Goal: Task Accomplishment & Management: Complete application form

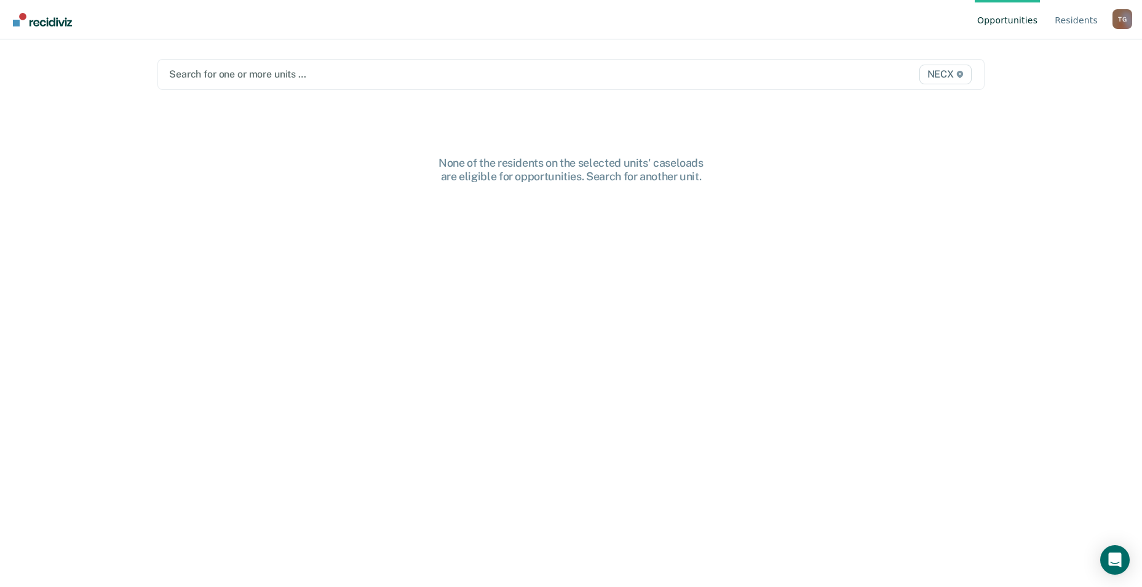
click at [609, 137] on main "Search for one or more units … NECX None of the residents on the selected units…" at bounding box center [571, 298] width 857 height 518
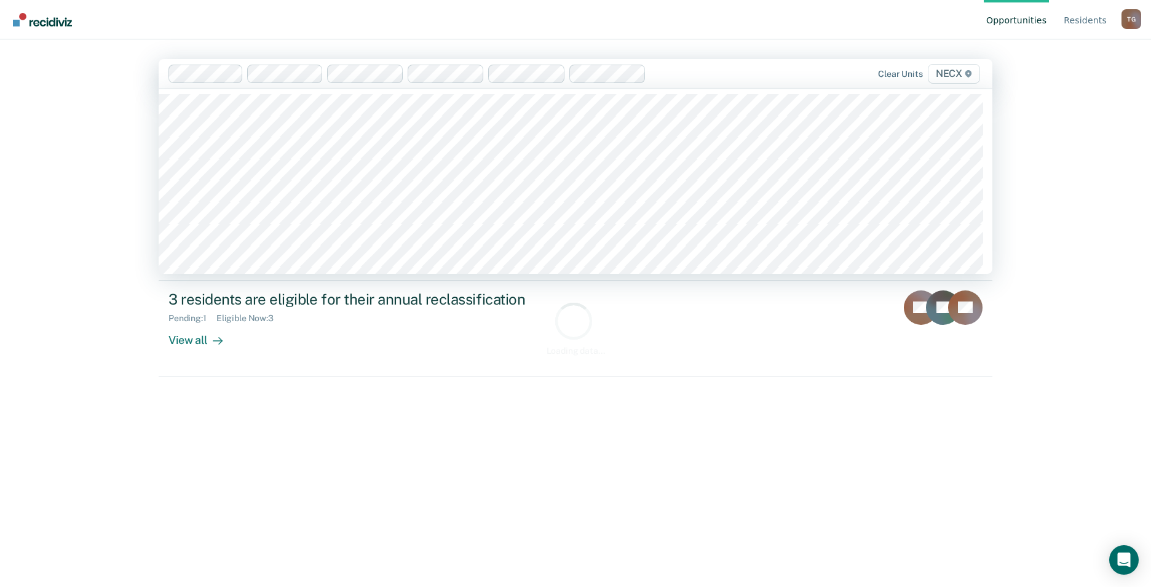
click at [373, 87] on div "Clear units NECX" at bounding box center [576, 74] width 834 height 30
click at [31, 207] on div "Opportunities Resident s [PERSON_NAME] Profile How it works Log Out option NECX…" at bounding box center [575, 293] width 1151 height 587
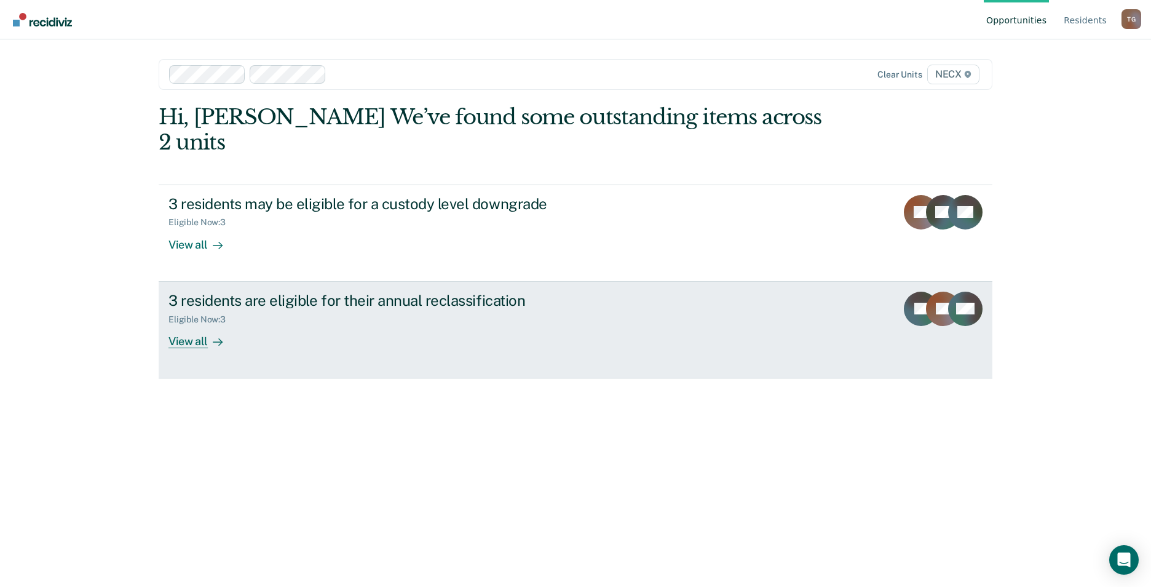
click at [338, 309] on div "Eligible Now : 3" at bounding box center [385, 316] width 432 height 15
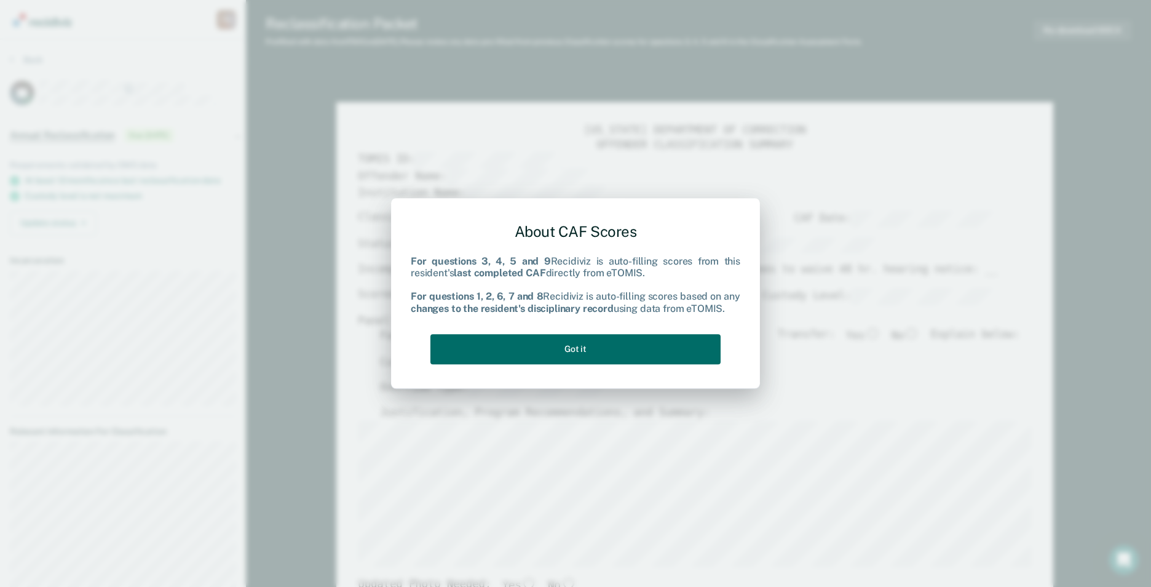
click at [665, 333] on div "About CAF Scores For questions 3, 4, 5 and 9 Recidiviz is auto-filling scores f…" at bounding box center [576, 291] width 330 height 156
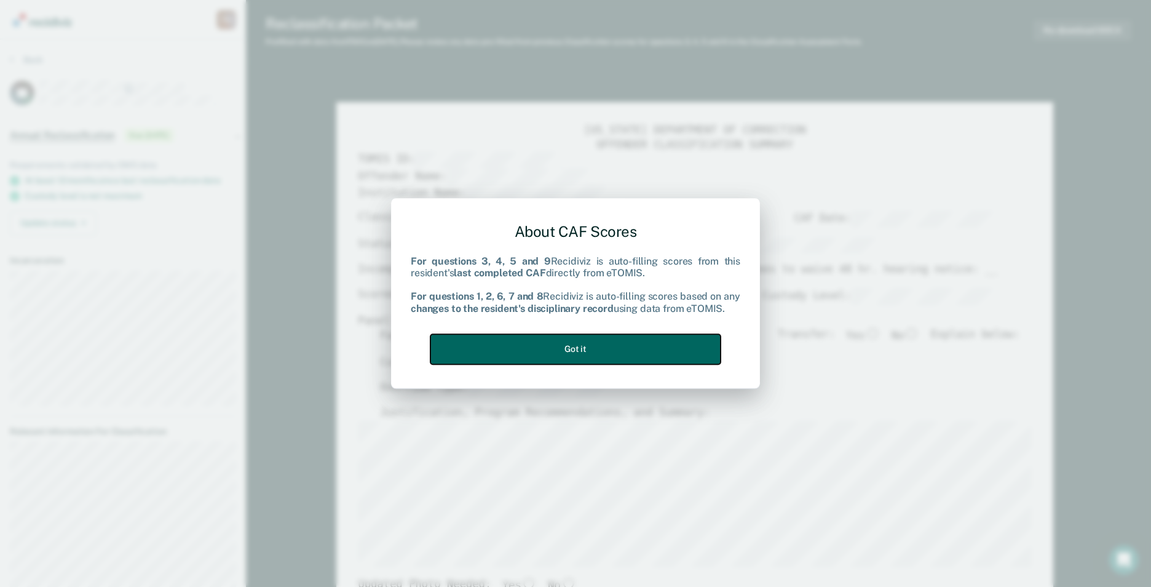
click at [667, 346] on button "Got it" at bounding box center [576, 349] width 290 height 30
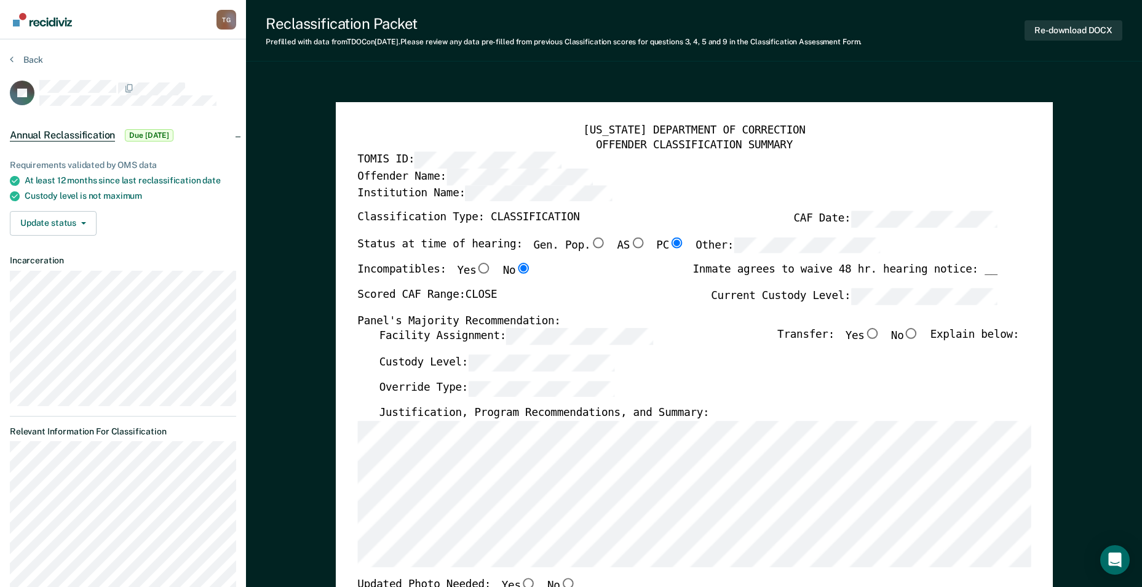
click at [919, 333] on input "No" at bounding box center [911, 333] width 16 height 11
type textarea "x"
radio input "true"
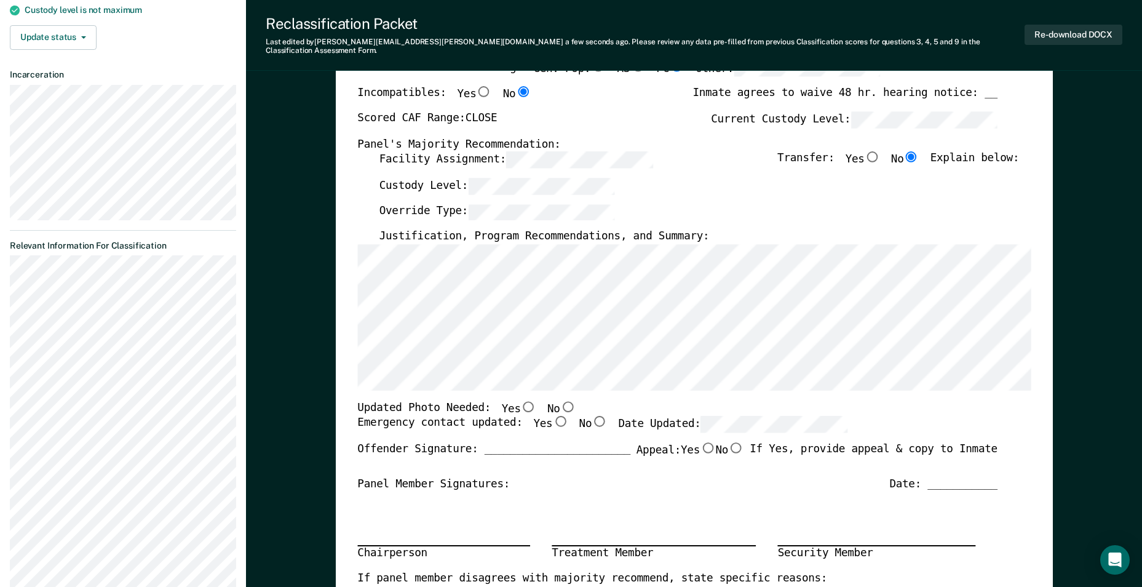
scroll to position [246, 0]
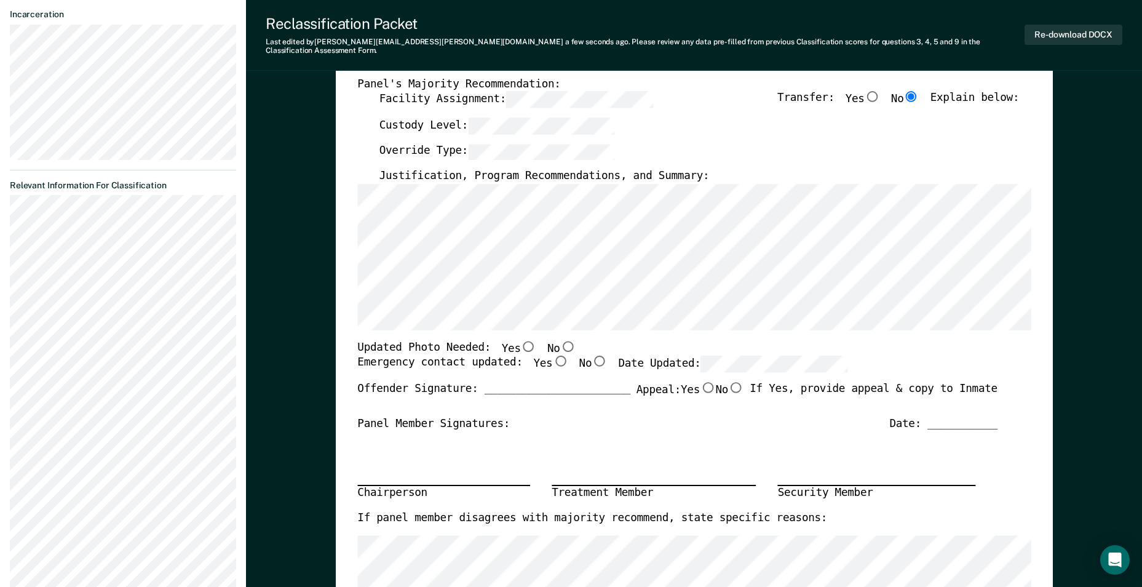
click at [942, 402] on div "Offender Signature: _______________________ Appeal: Yes No If Yes, provide appe…" at bounding box center [677, 399] width 640 height 34
click at [953, 416] on div "Date: ___________" at bounding box center [943, 423] width 108 height 14
click at [552, 355] on input "Yes" at bounding box center [560, 360] width 16 height 11
type textarea "x"
radio input "true"
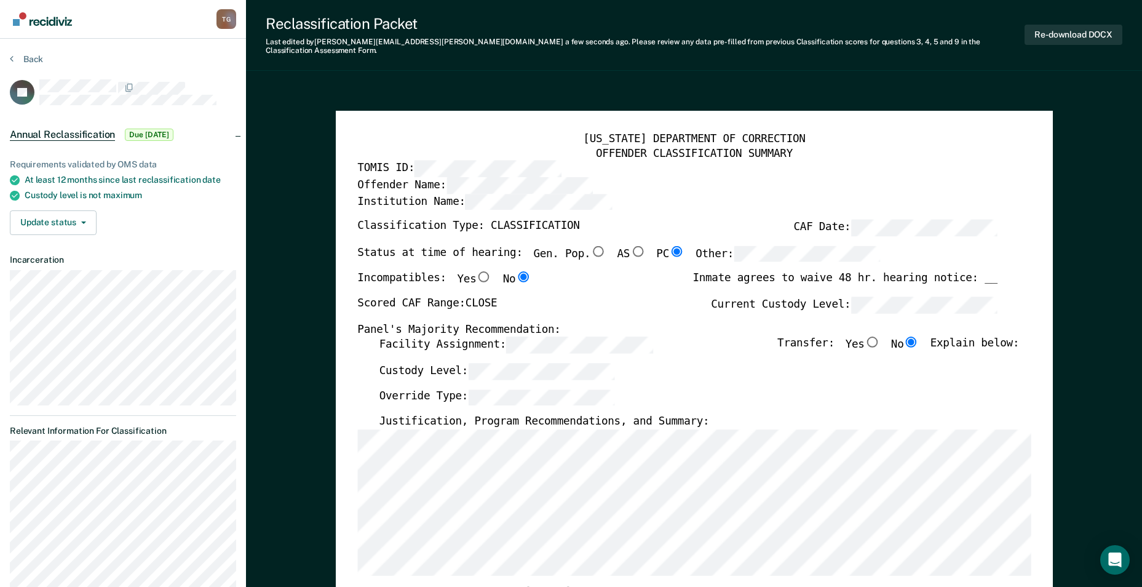
scroll to position [0, 0]
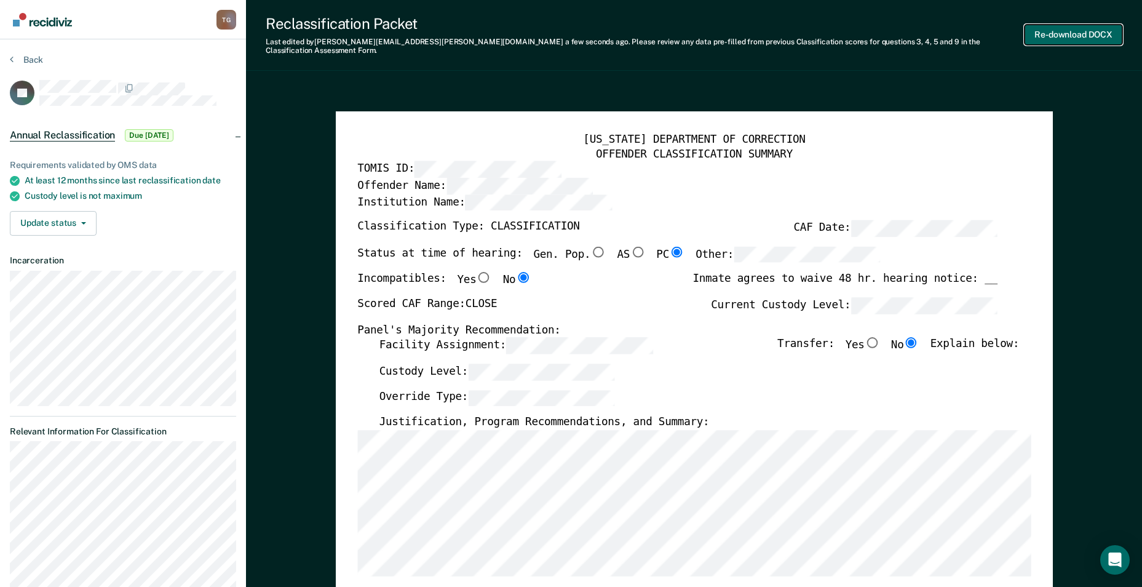
click at [1083, 36] on button "Re-download DOCX" at bounding box center [1074, 35] width 98 height 20
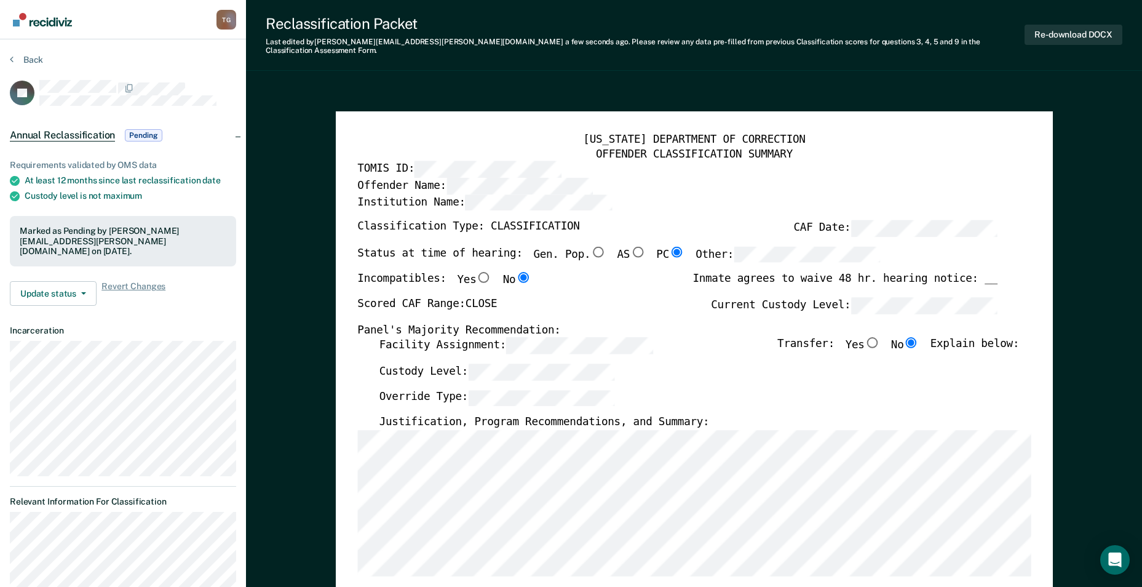
click at [29, 54] on section "Back JN Annual Reclassification Pending Requirements validated by OMS data At l…" at bounding box center [123, 498] width 246 height 918
click at [30, 59] on button "Back" at bounding box center [26, 59] width 33 height 11
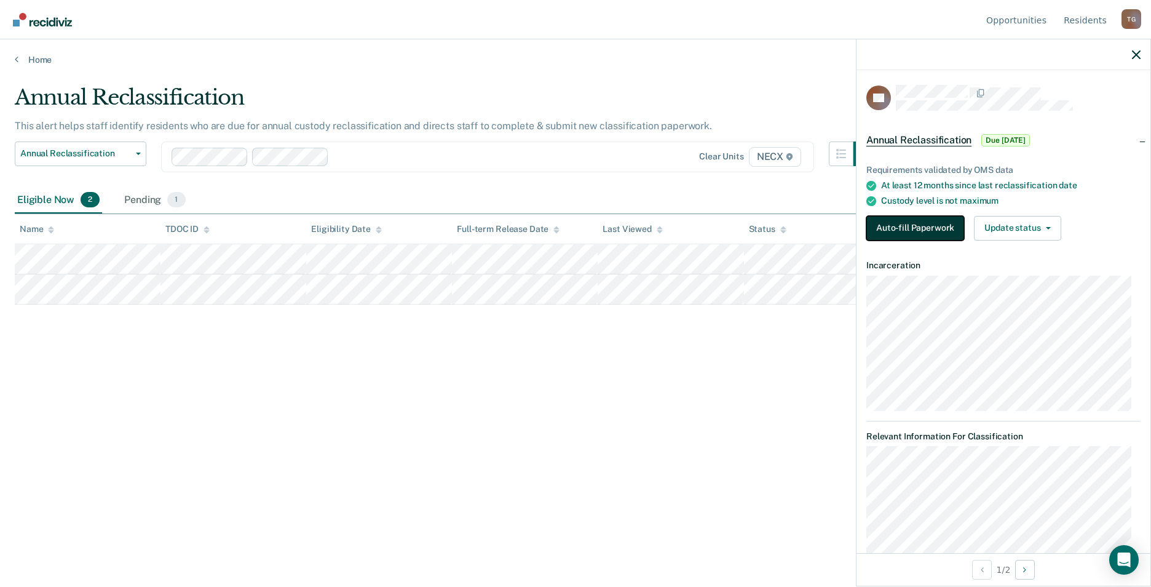
click at [926, 228] on button "Auto-fill Paperwork" at bounding box center [916, 228] width 98 height 25
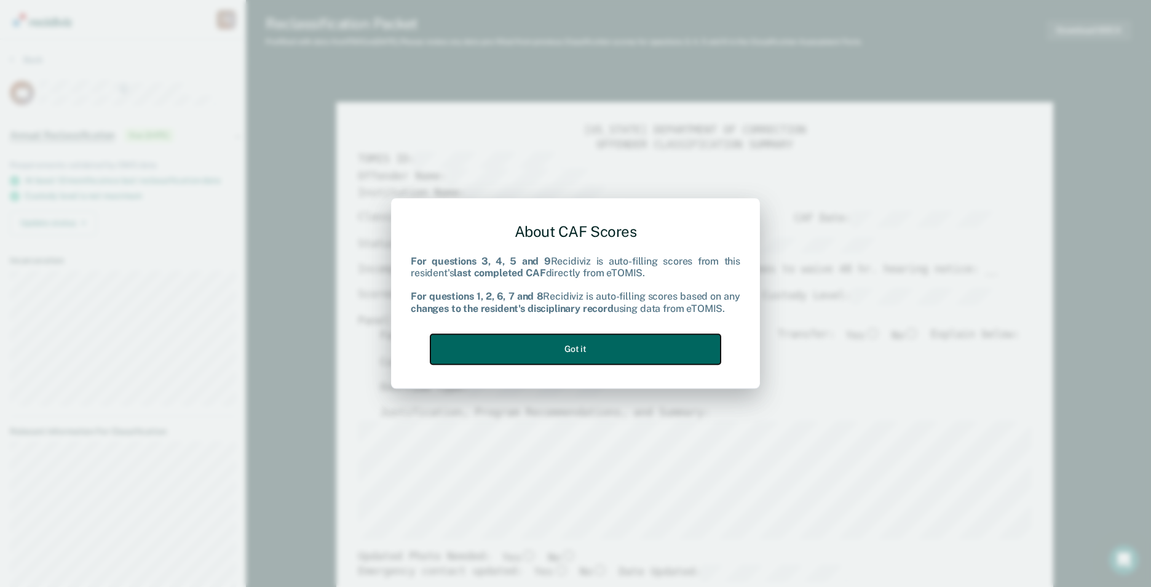
click at [581, 349] on button "Got it" at bounding box center [576, 349] width 290 height 30
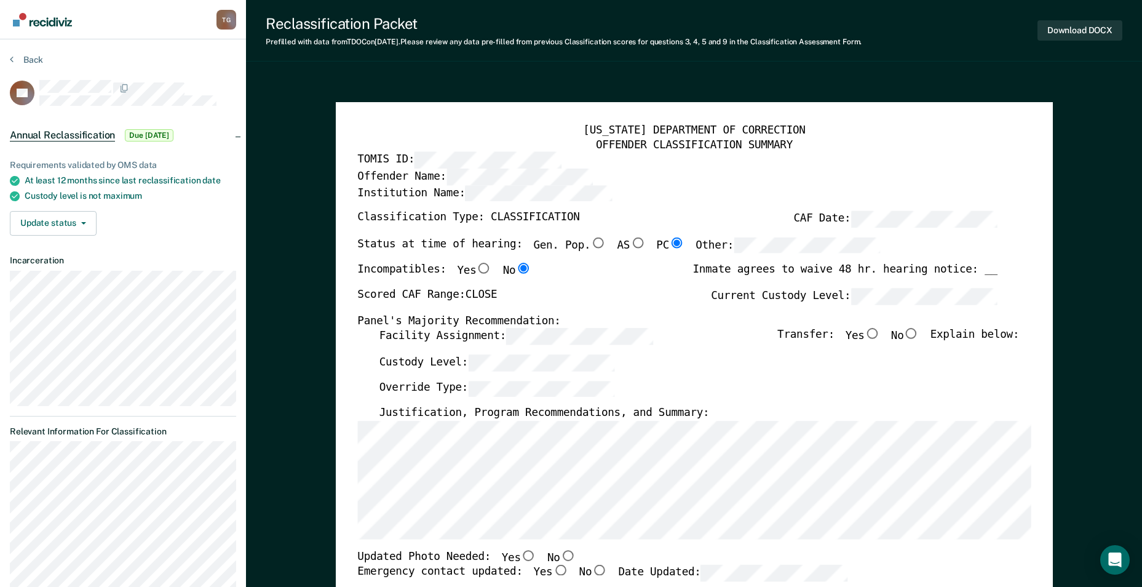
click at [919, 336] on input "No" at bounding box center [911, 333] width 16 height 11
type textarea "x"
radio input "true"
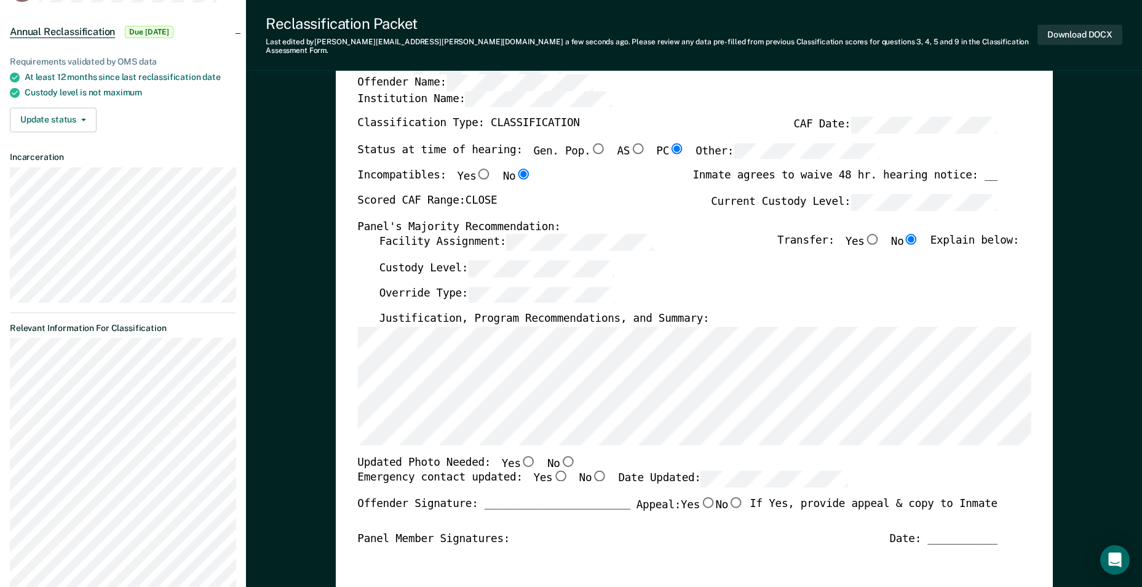
scroll to position [123, 0]
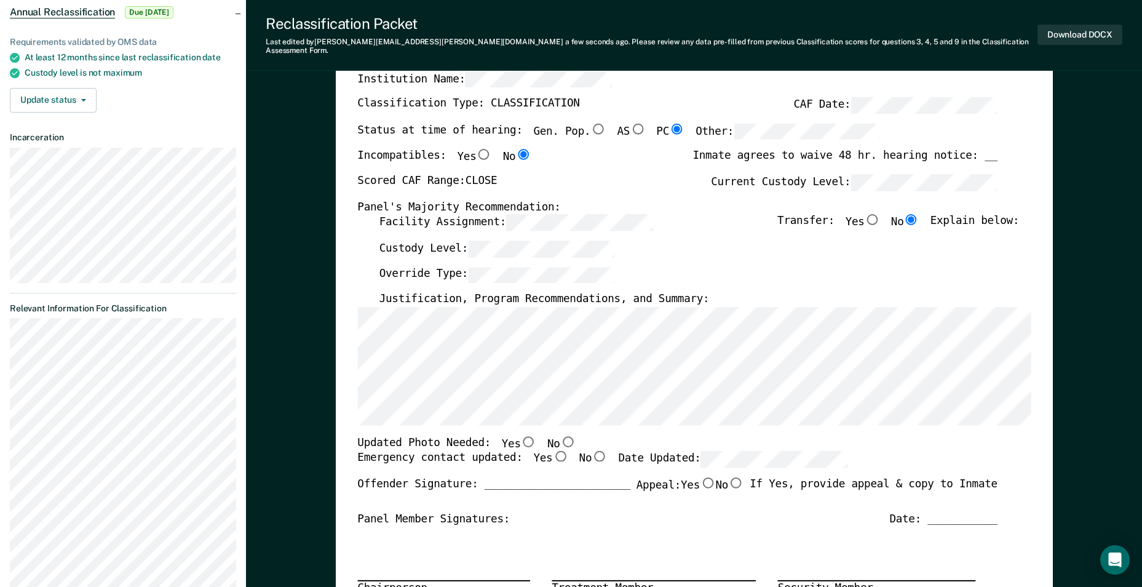
click at [592, 451] on input "No" at bounding box center [600, 456] width 16 height 11
type textarea "x"
radio input "true"
click at [948, 526] on div "Chairperson Treatment Member Security Member" at bounding box center [677, 566] width 640 height 81
click at [956, 512] on div "Date: ___________" at bounding box center [943, 519] width 108 height 14
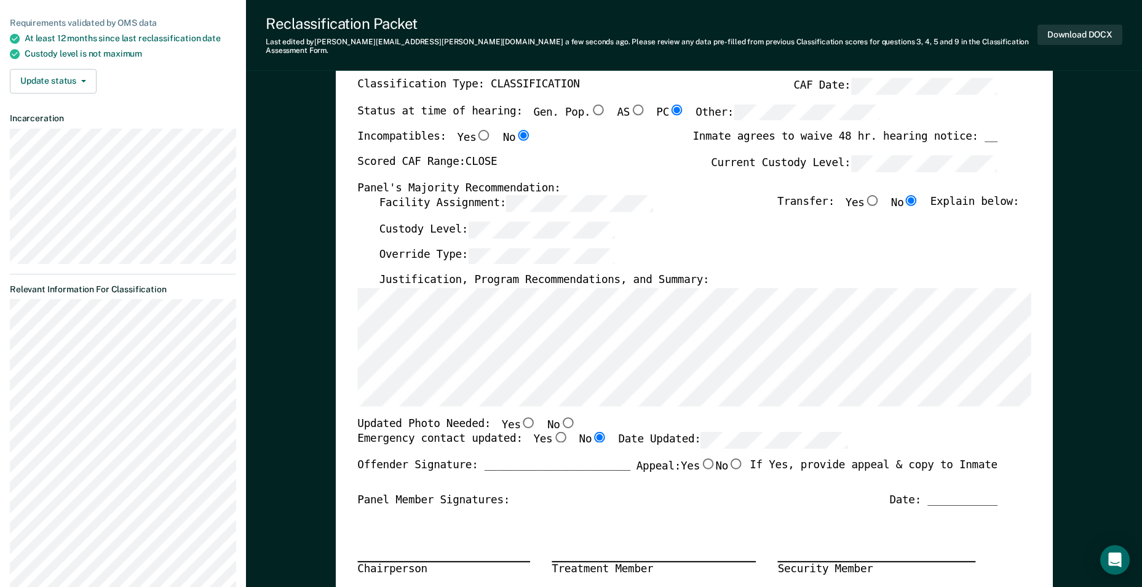
scroll to position [0, 0]
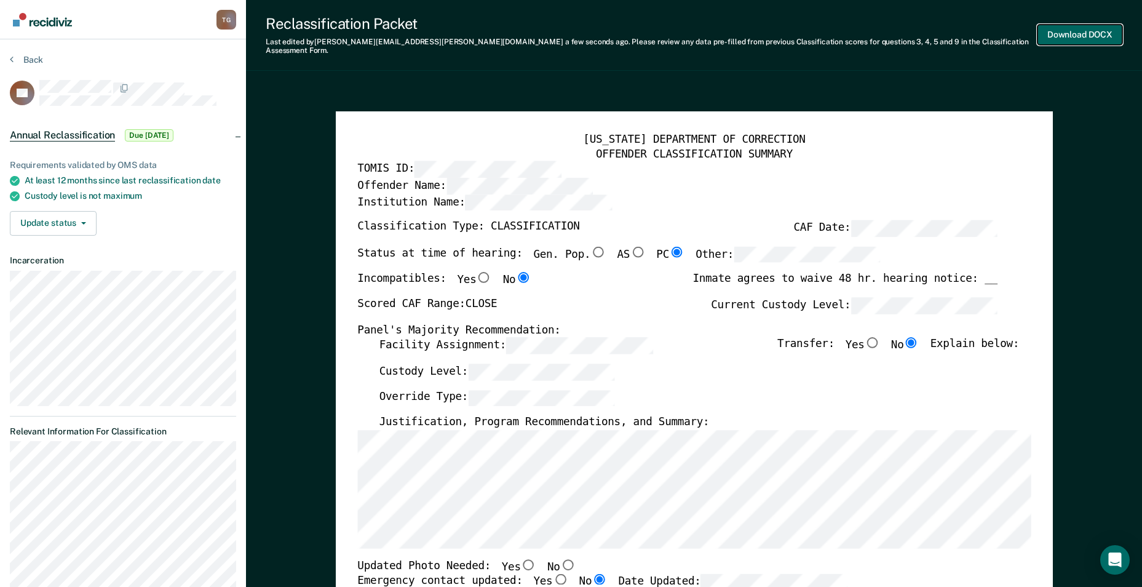
click at [1068, 28] on button "Download DOCX" at bounding box center [1080, 35] width 85 height 20
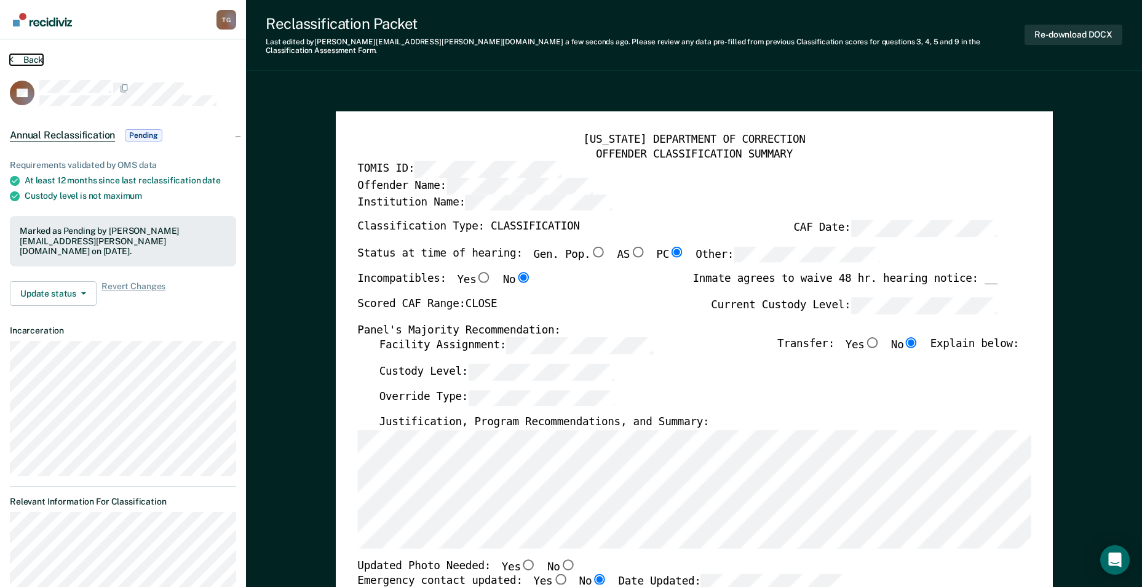
click at [11, 60] on icon at bounding box center [12, 59] width 4 height 10
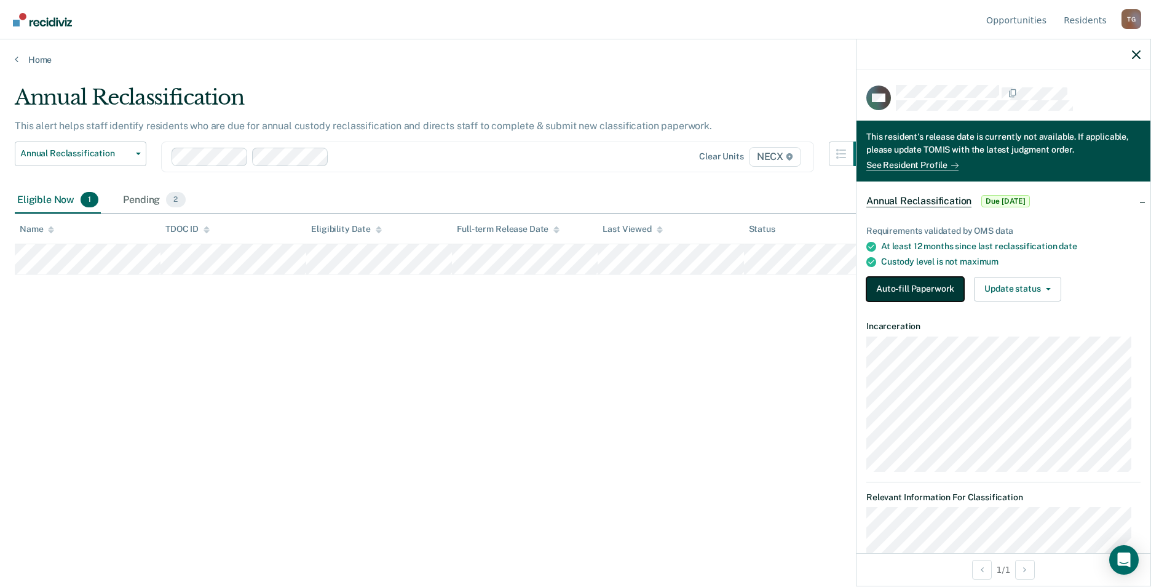
click at [918, 286] on button "Auto-fill Paperwork" at bounding box center [916, 289] width 98 height 25
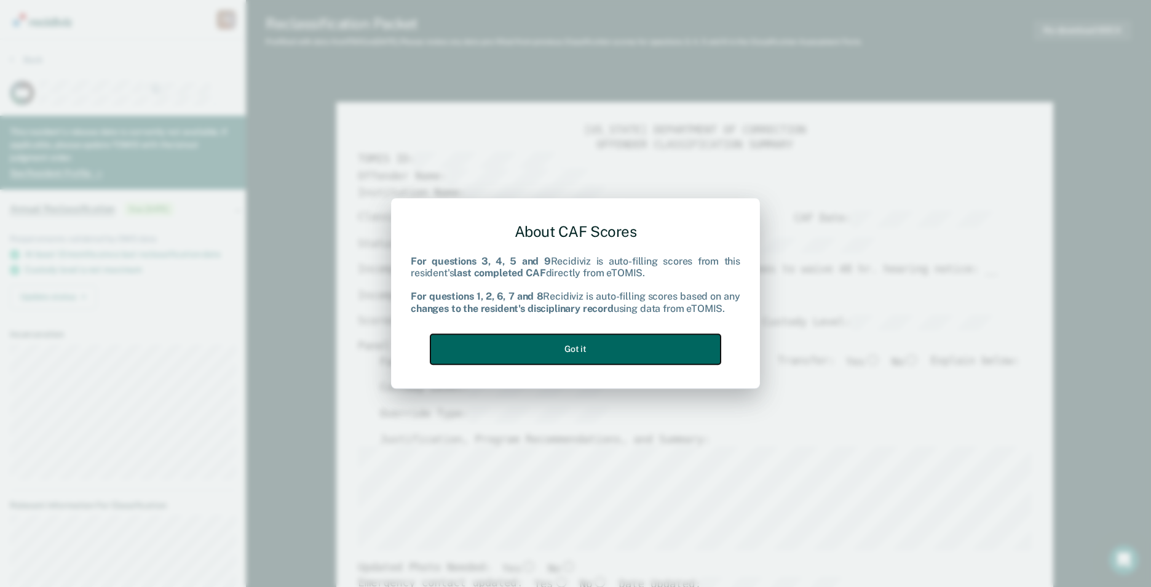
click at [611, 351] on button "Got it" at bounding box center [576, 349] width 290 height 30
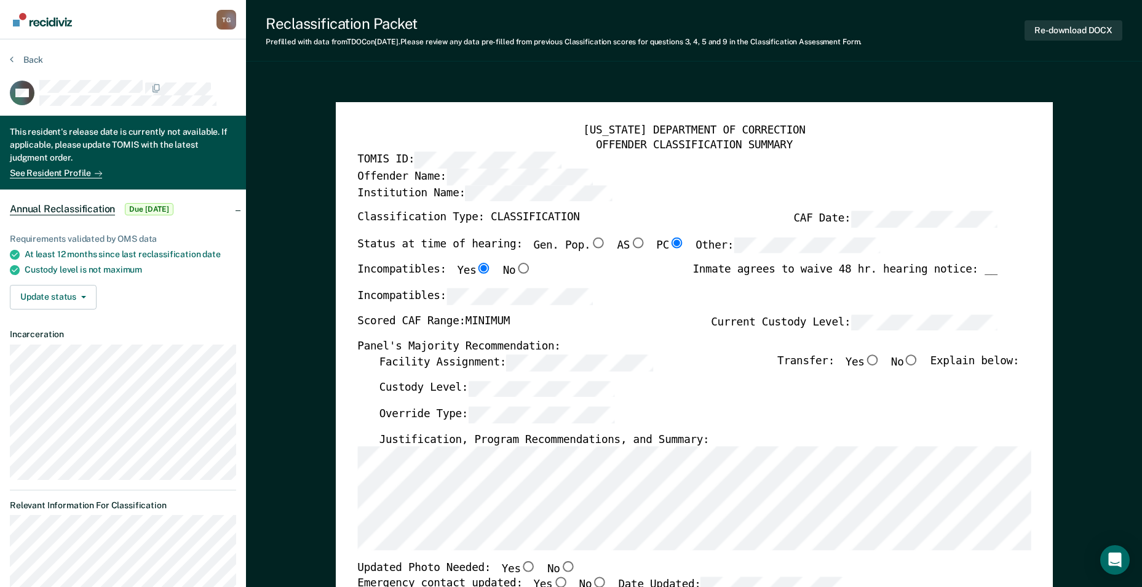
click at [47, 57] on div "Back" at bounding box center [123, 67] width 226 height 26
click at [34, 57] on button "Back" at bounding box center [26, 59] width 33 height 11
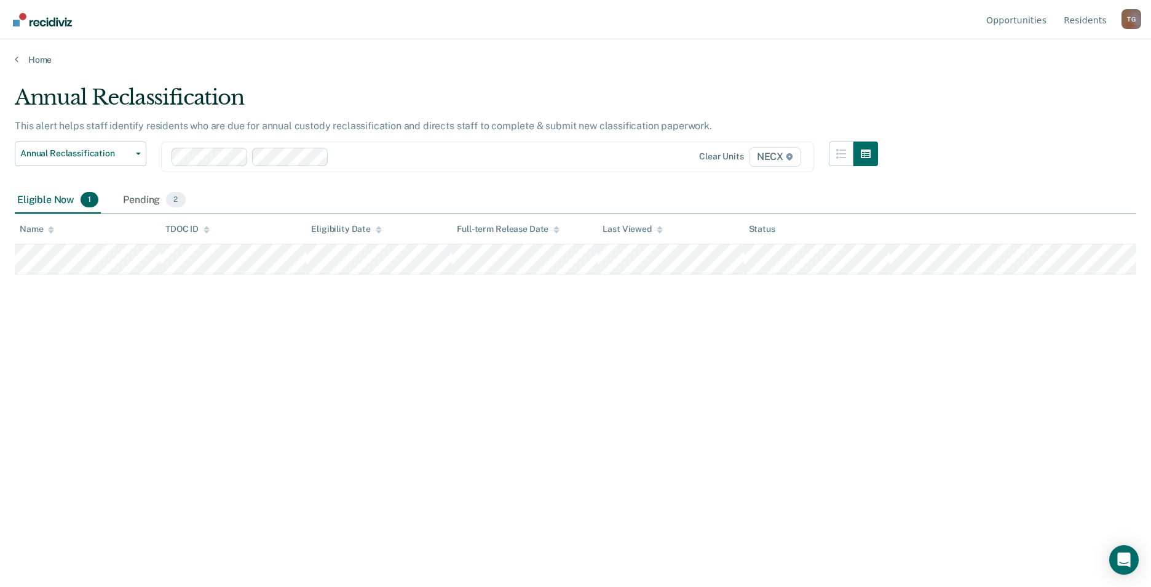
drag, startPoint x: 178, startPoint y: 339, endPoint x: 170, endPoint y: 281, distance: 58.9
click at [178, 339] on div "Annual Reclassification This alert helps staff identify residents who are due f…" at bounding box center [576, 290] width 1122 height 410
click at [89, 152] on span "Annual Reclassification" at bounding box center [75, 153] width 111 height 10
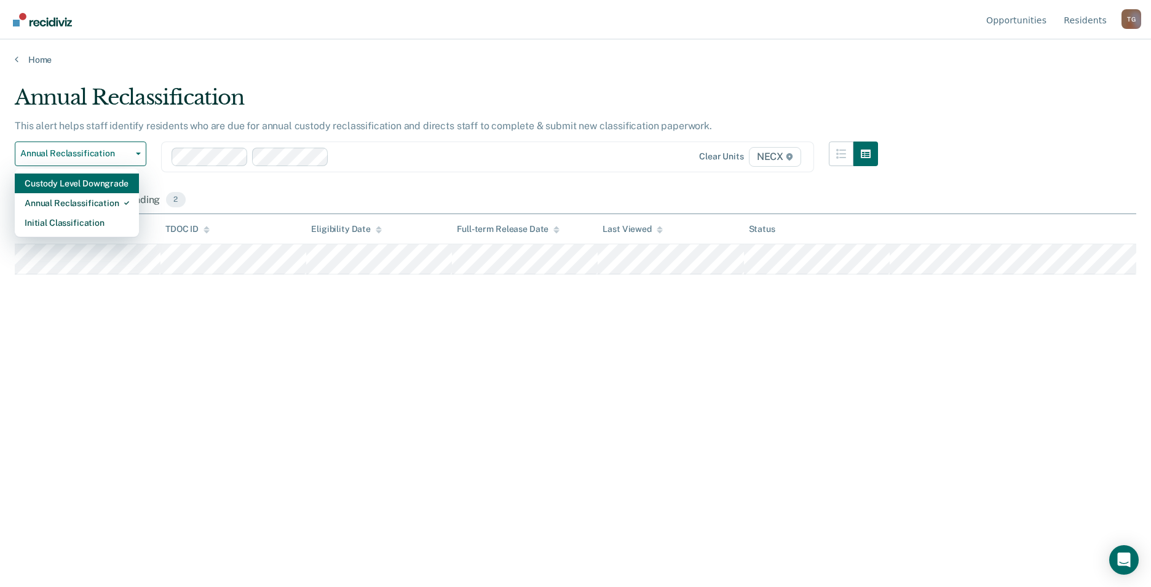
click at [99, 186] on div "Custody Level Downgrade" at bounding box center [77, 183] width 105 height 20
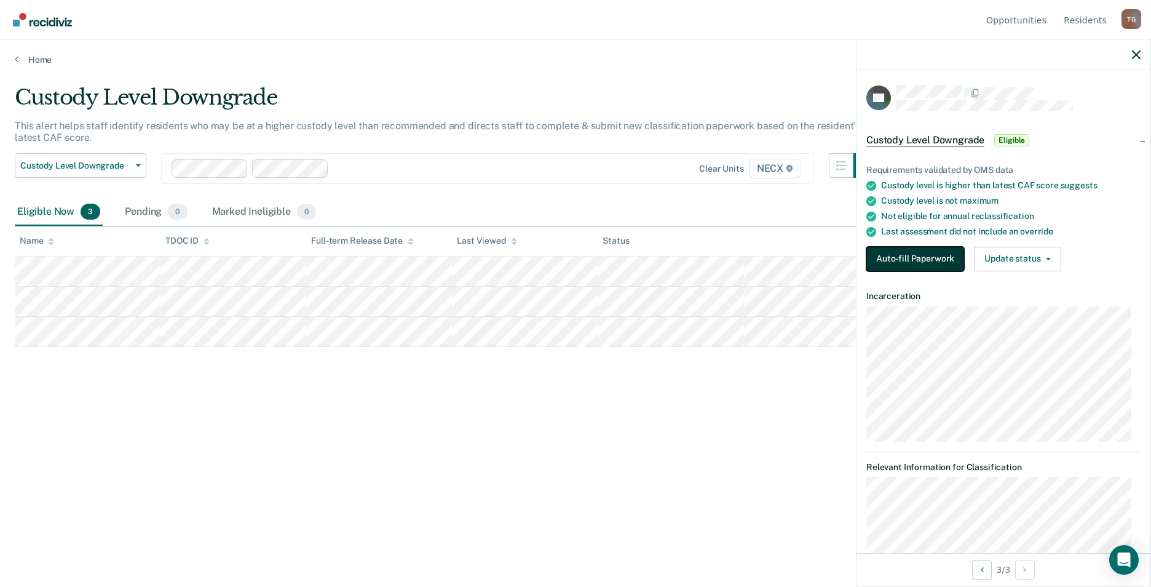
click at [927, 256] on button "Auto-fill Paperwork" at bounding box center [916, 259] width 98 height 25
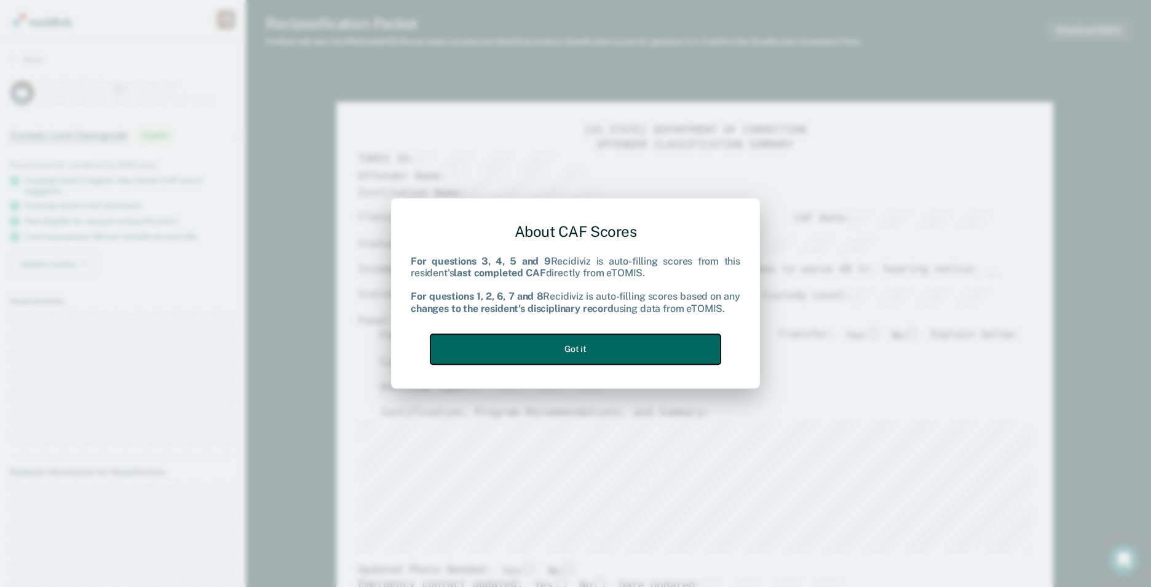
click at [672, 343] on button "Got it" at bounding box center [576, 349] width 290 height 30
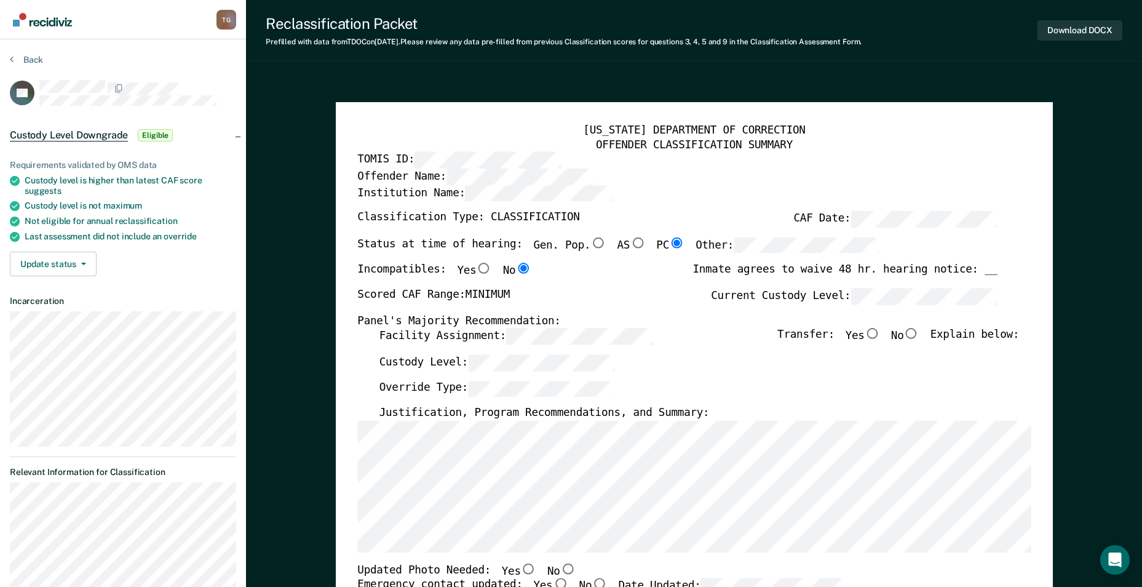
click at [919, 331] on input "No" at bounding box center [911, 333] width 16 height 11
type textarea "x"
radio input "true"
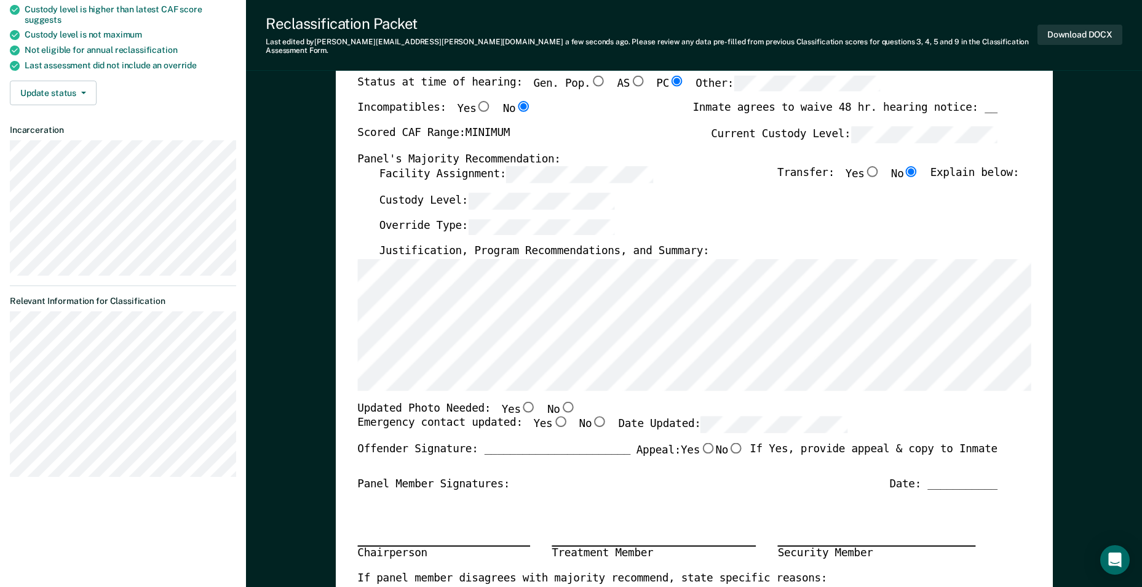
scroll to position [185, 0]
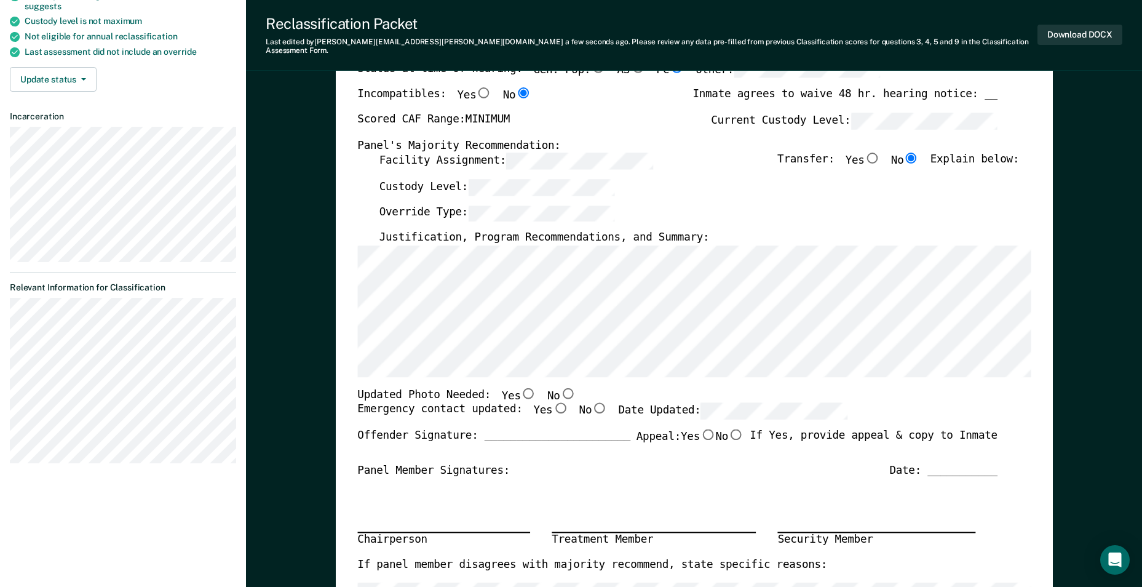
click at [552, 403] on input "Yes" at bounding box center [560, 408] width 16 height 11
type textarea "x"
radio input "true"
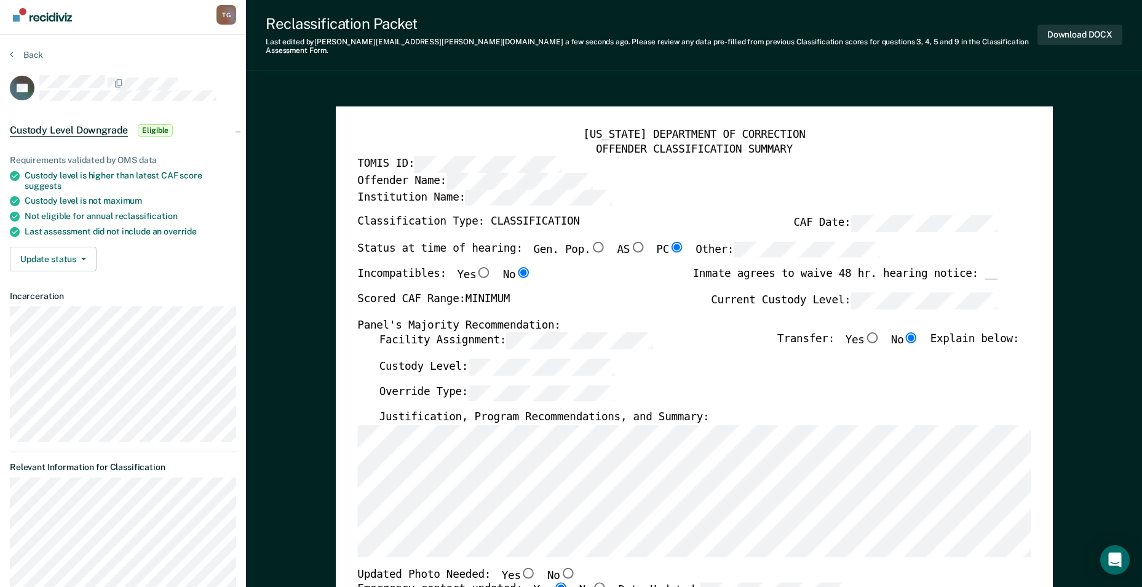
scroll to position [0, 0]
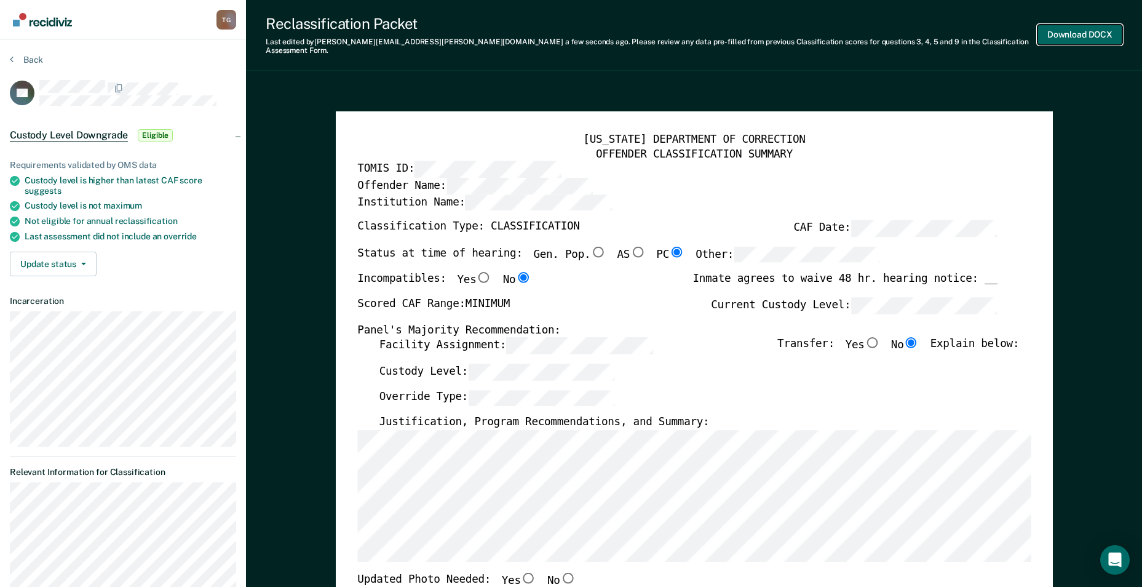
click at [1079, 36] on button "Download DOCX" at bounding box center [1080, 35] width 85 height 20
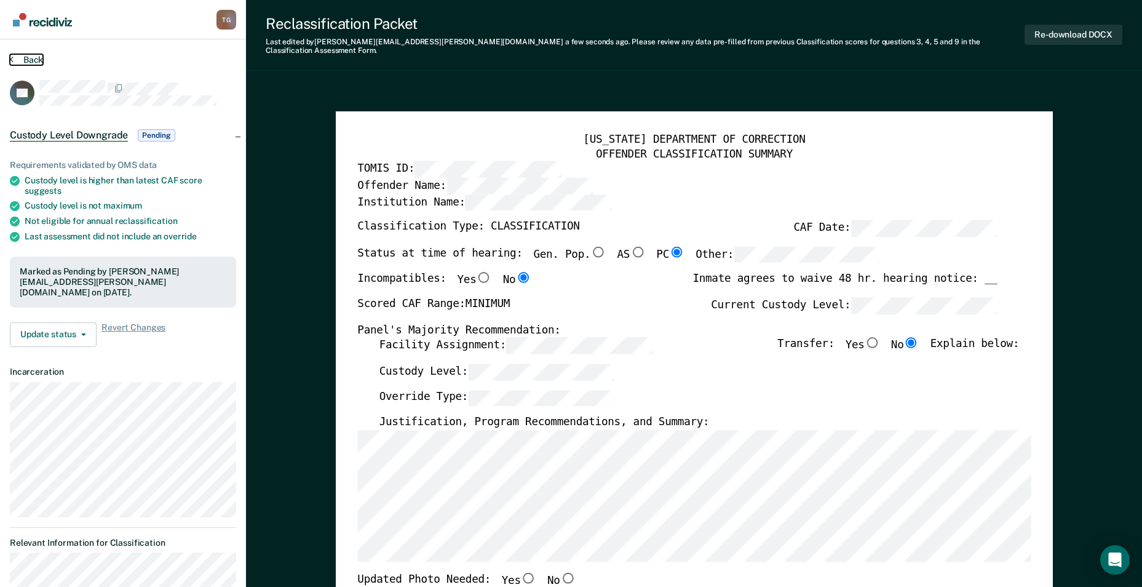
click at [35, 63] on button "Back" at bounding box center [26, 59] width 33 height 11
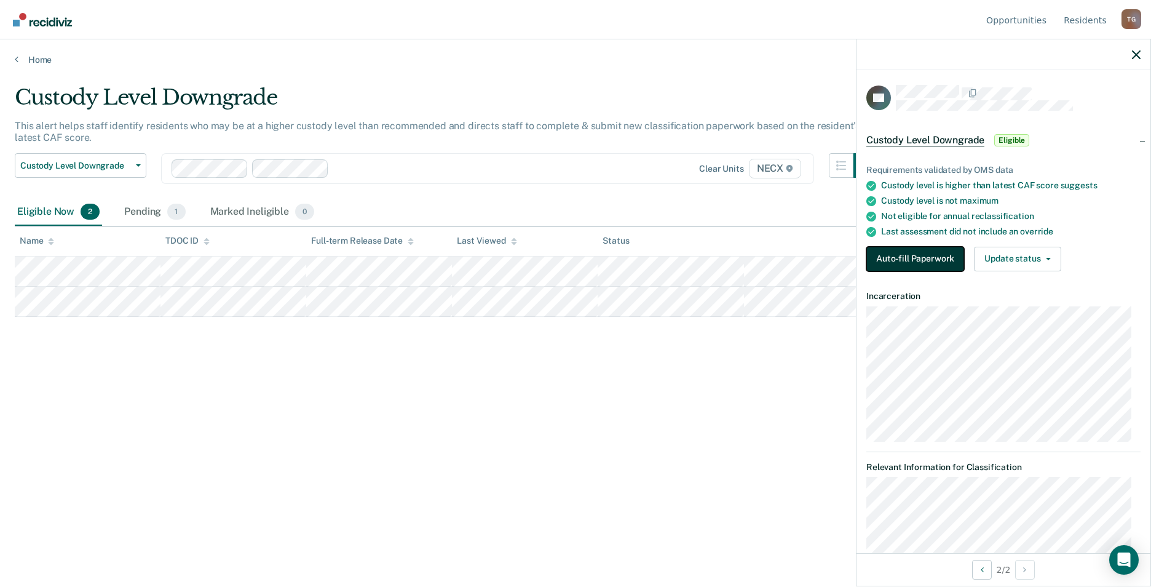
click at [898, 261] on button "Auto-fill Paperwork" at bounding box center [916, 259] width 98 height 25
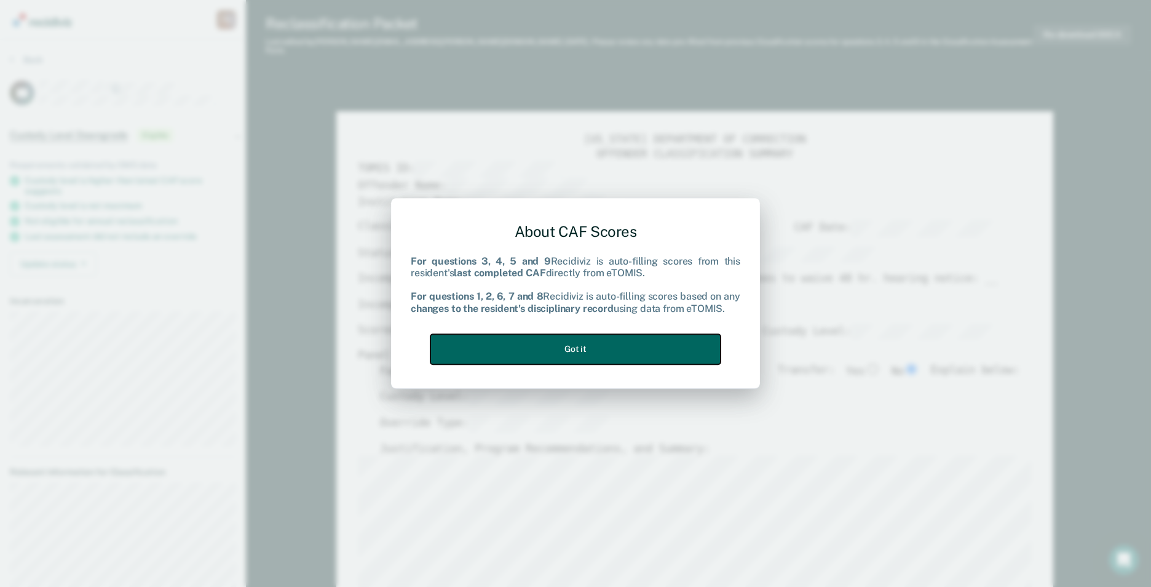
click at [585, 343] on button "Got it" at bounding box center [576, 349] width 290 height 30
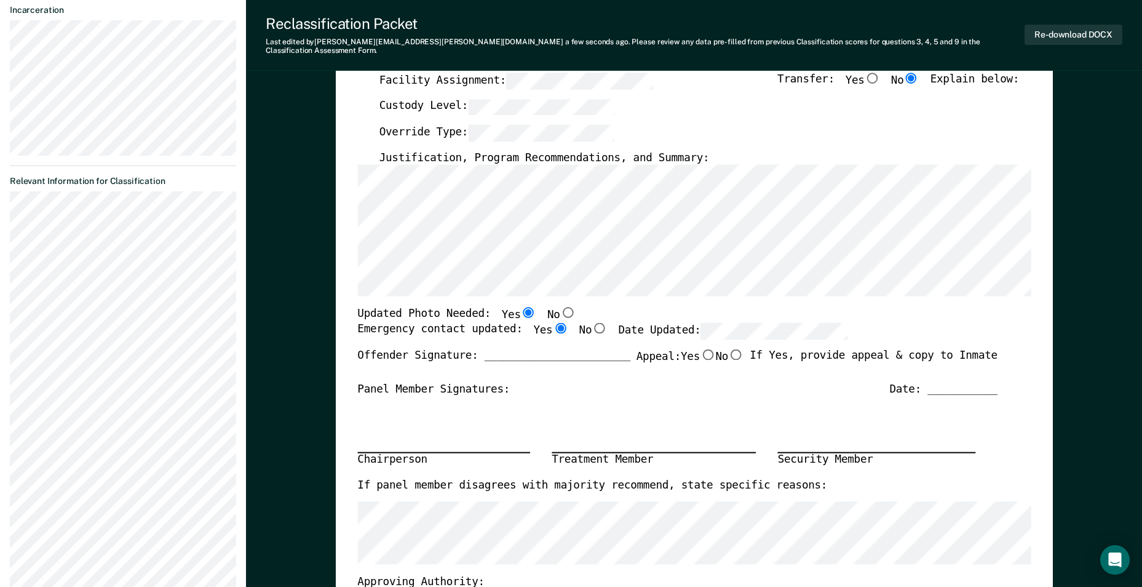
scroll to position [308, 0]
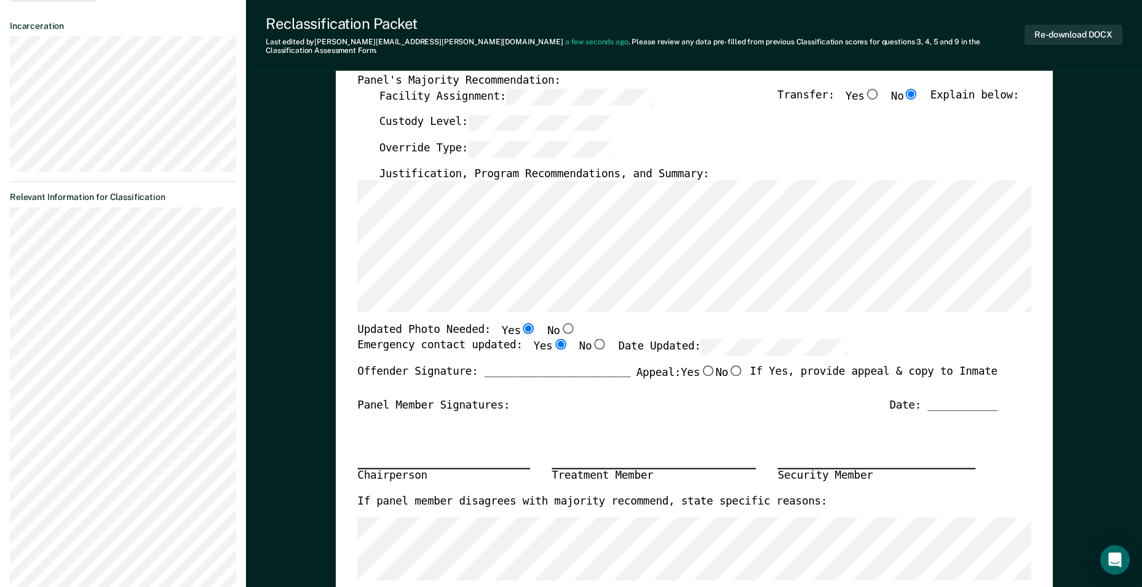
type textarea "x"
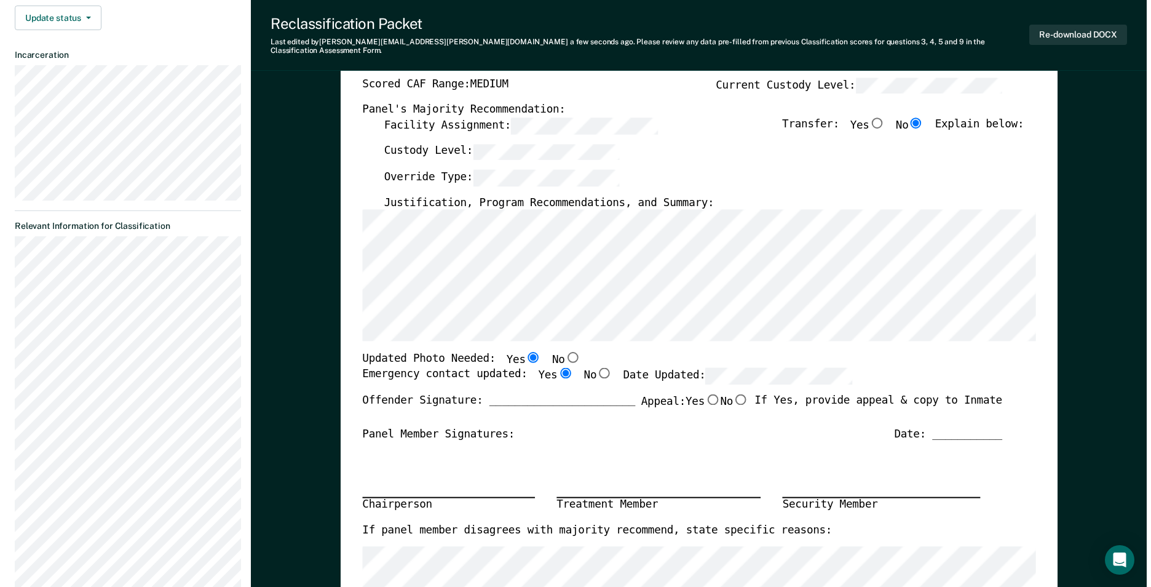
scroll to position [0, 0]
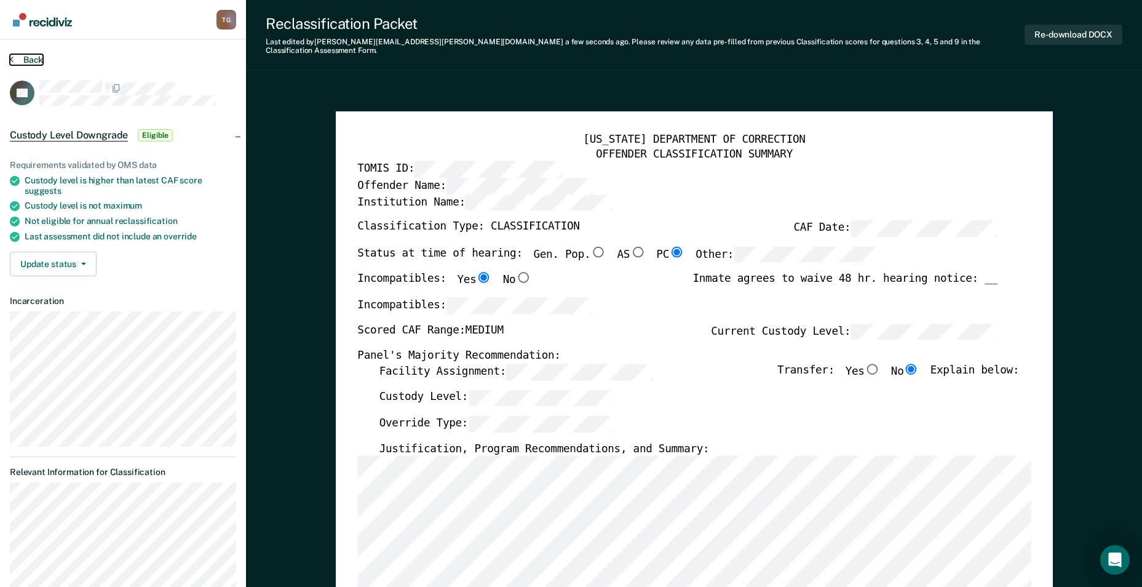
click at [32, 59] on button "Back" at bounding box center [26, 59] width 33 height 11
